Goal: Navigation & Orientation: Understand site structure

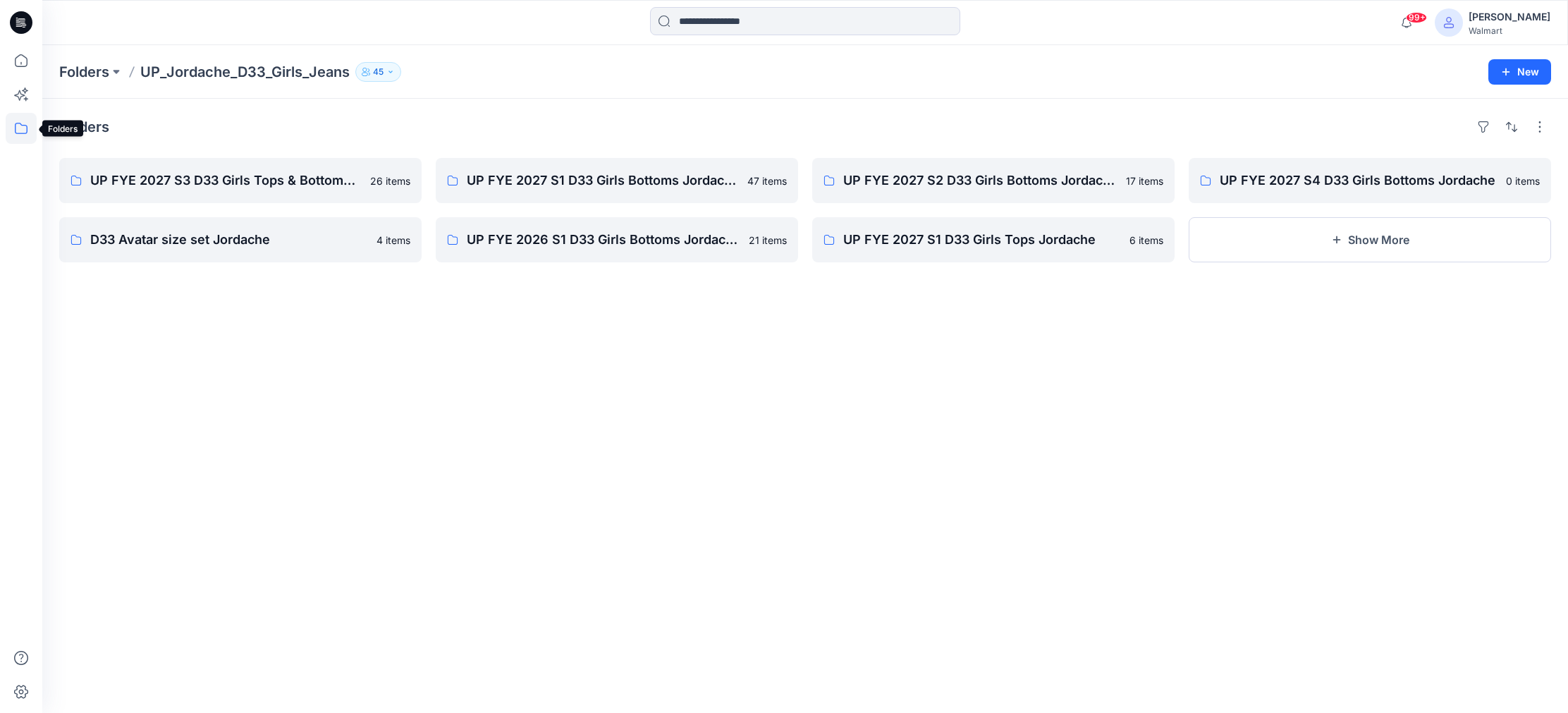
click at [19, 126] on icon at bounding box center [21, 128] width 31 height 31
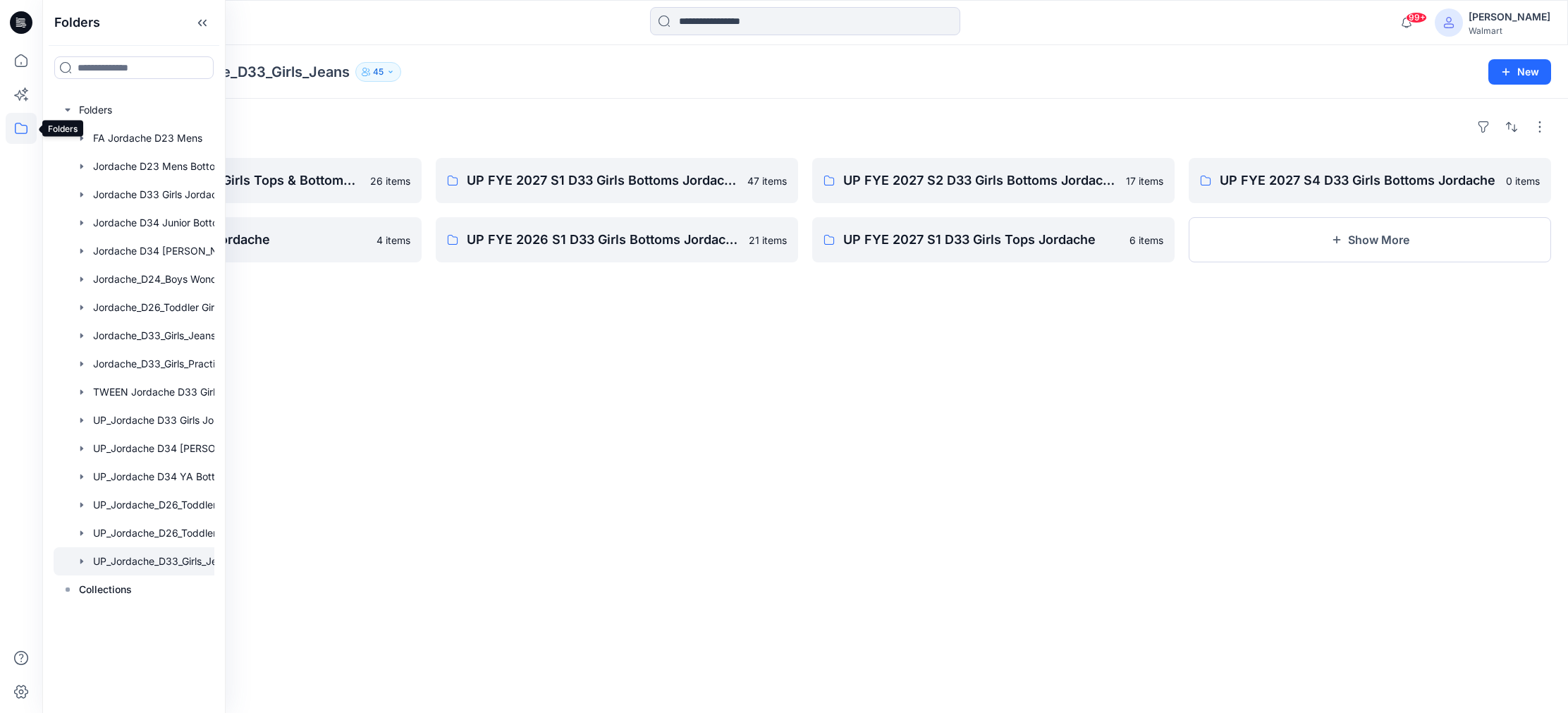
drag, startPoint x: 22, startPoint y: 121, endPoint x: 41, endPoint y: 115, distance: 19.9
click at [23, 120] on icon at bounding box center [21, 128] width 31 height 31
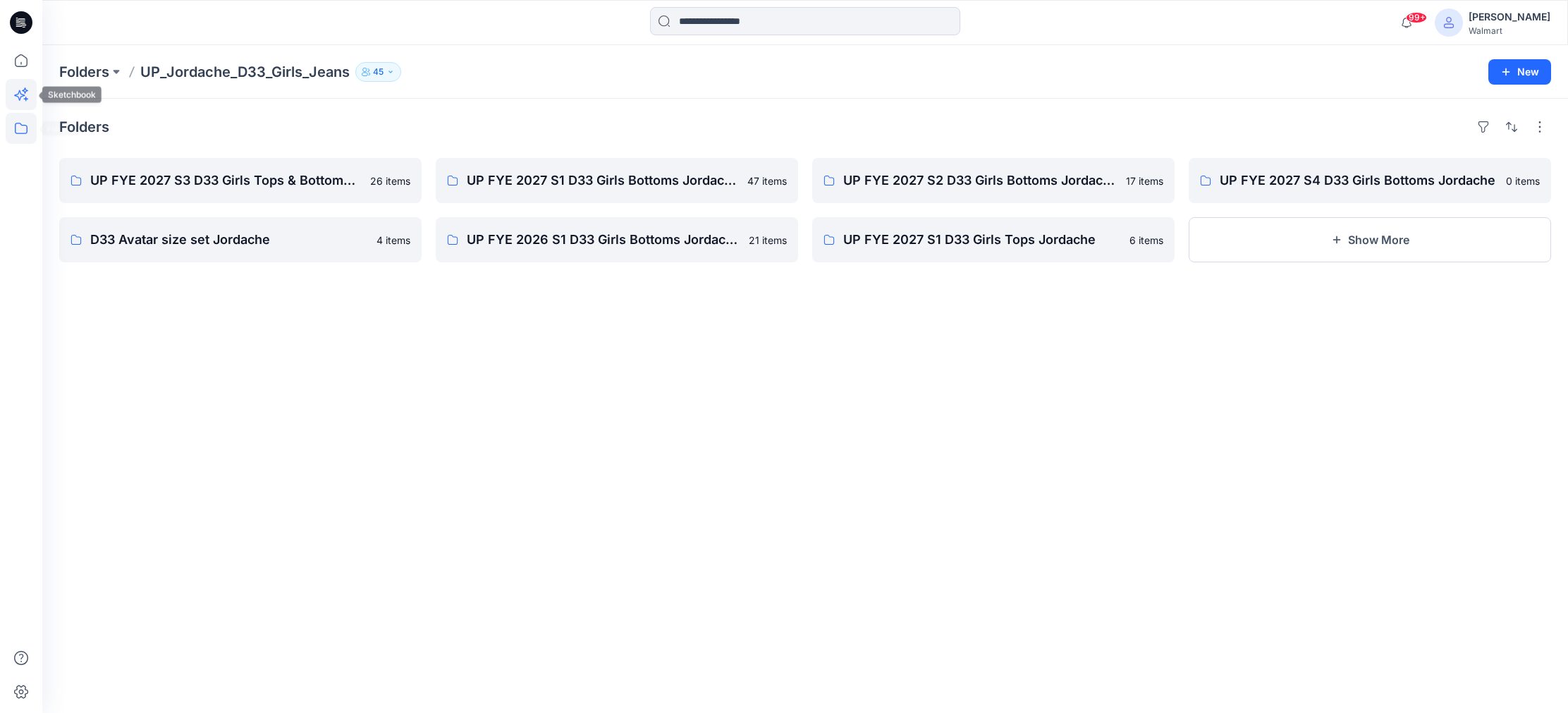
click at [26, 102] on icon at bounding box center [21, 94] width 31 height 31
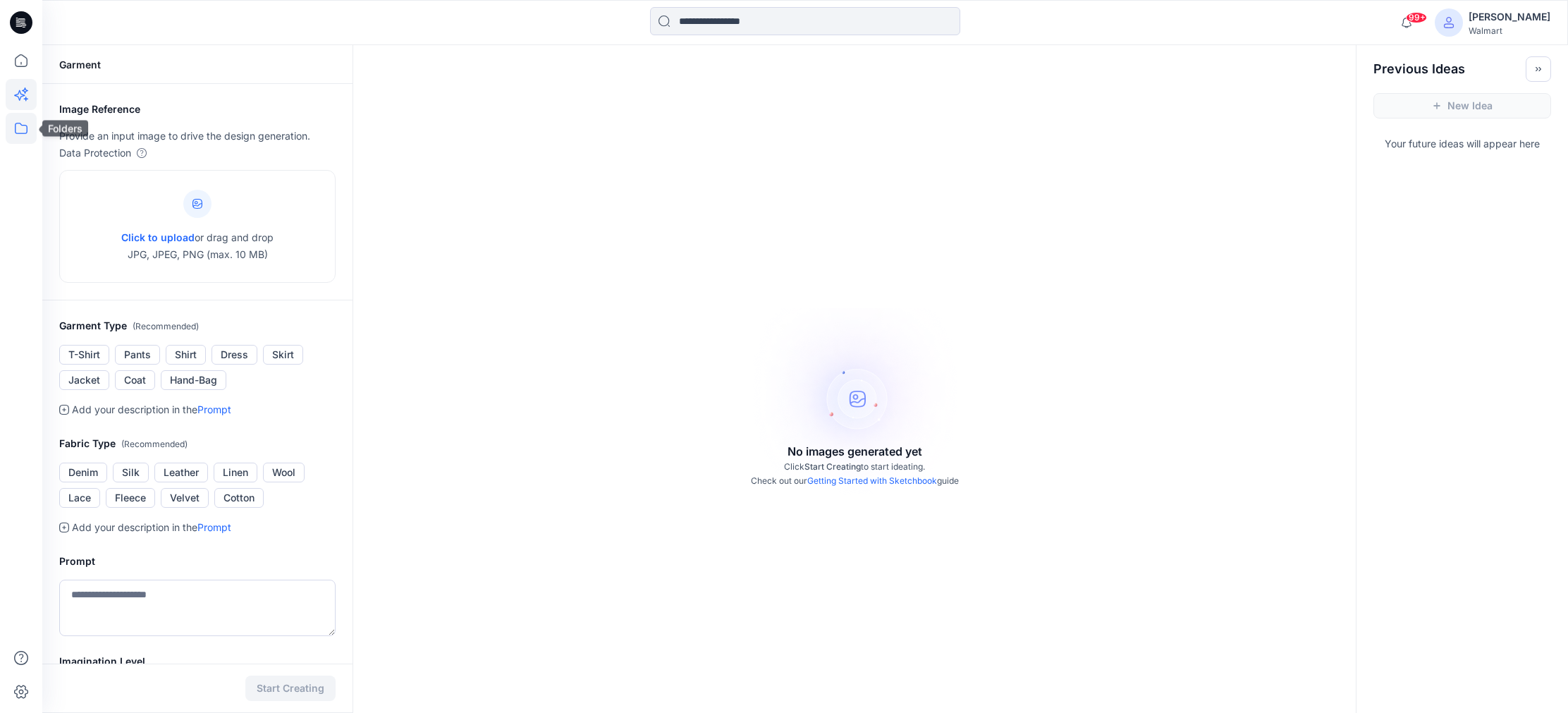
click at [23, 130] on icon at bounding box center [21, 128] width 31 height 31
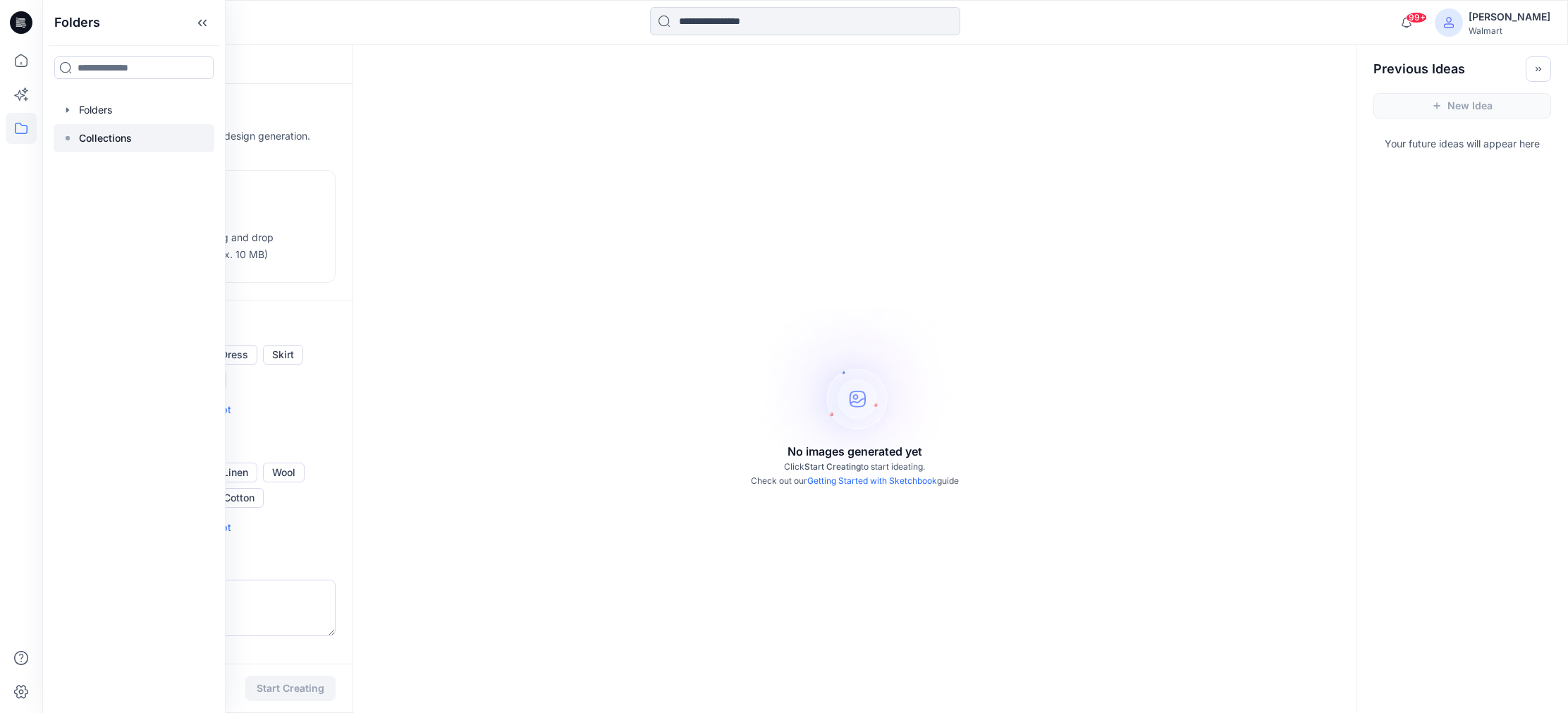
click at [122, 140] on p "Collections" at bounding box center [105, 138] width 53 height 17
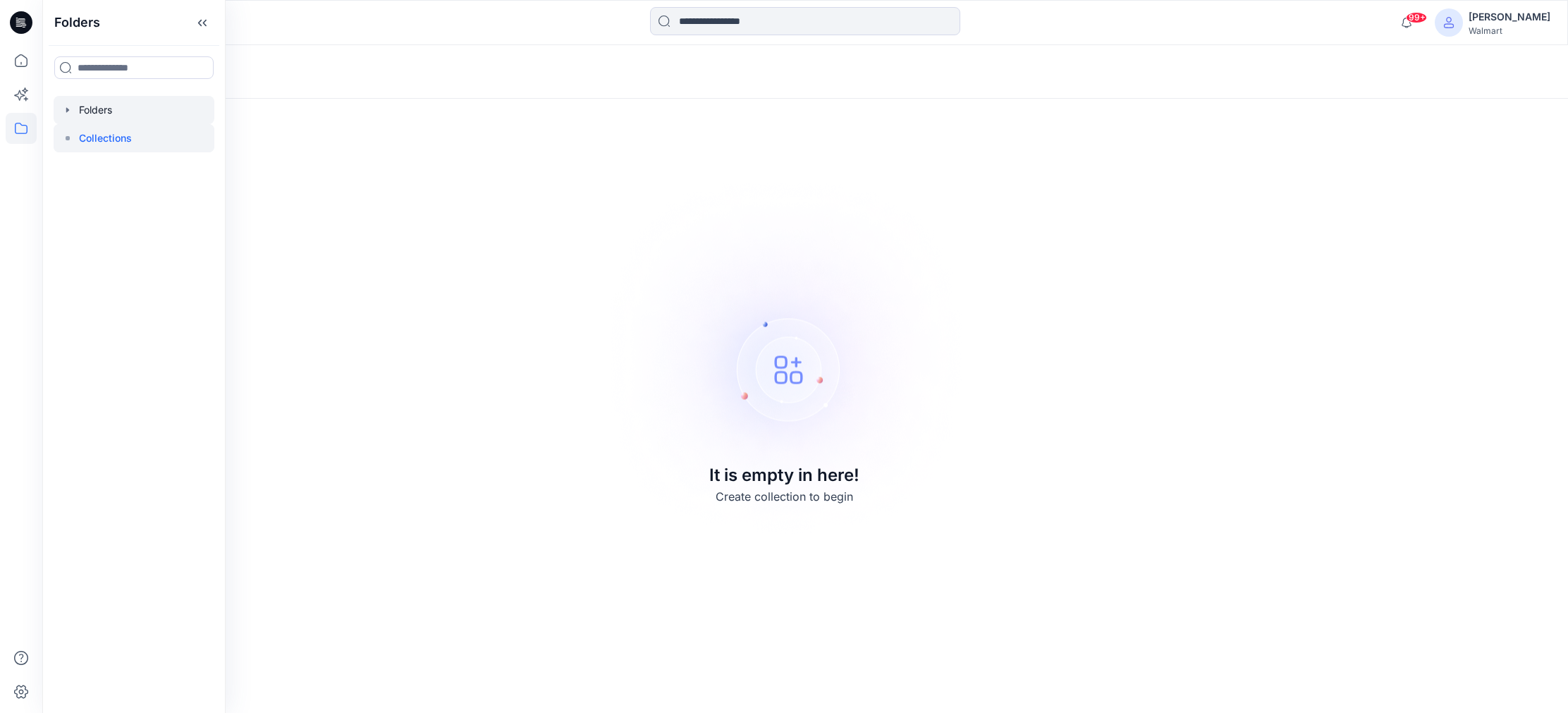
click at [128, 115] on div at bounding box center [134, 110] width 161 height 28
